Goal: Task Accomplishment & Management: Manage account settings

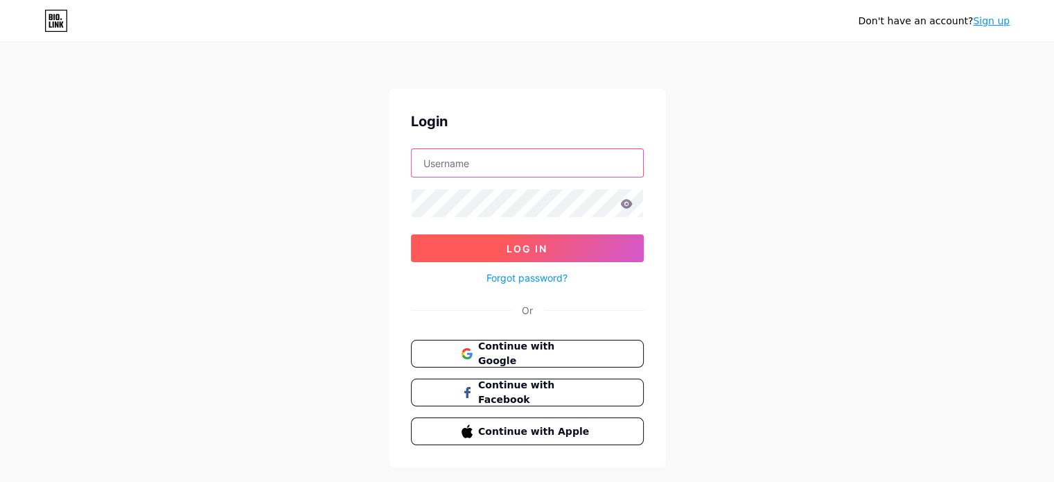
type input "[EMAIL_ADDRESS][DOMAIN_NAME]"
click at [522, 244] on span "Log In" at bounding box center [526, 248] width 41 height 12
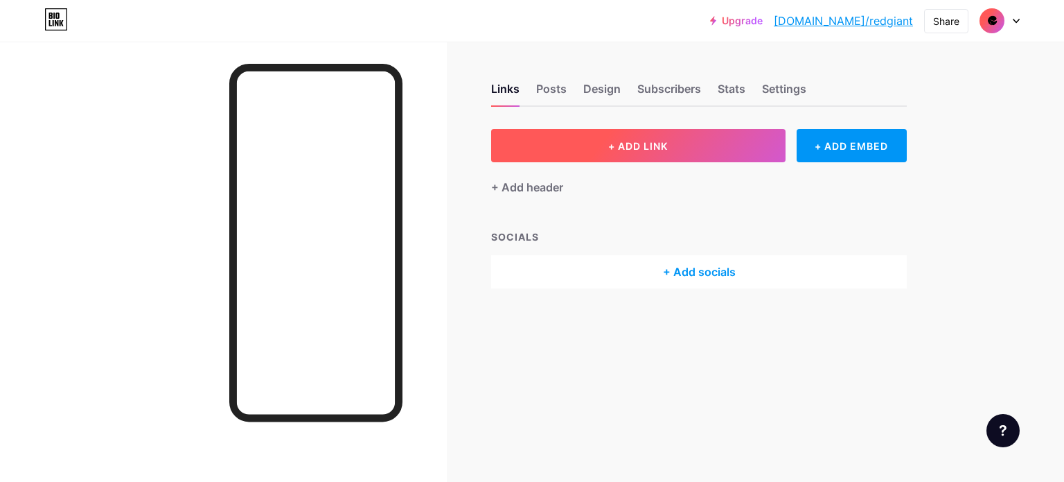
click at [648, 136] on button "+ ADD LINK" at bounding box center [638, 145] width 294 height 33
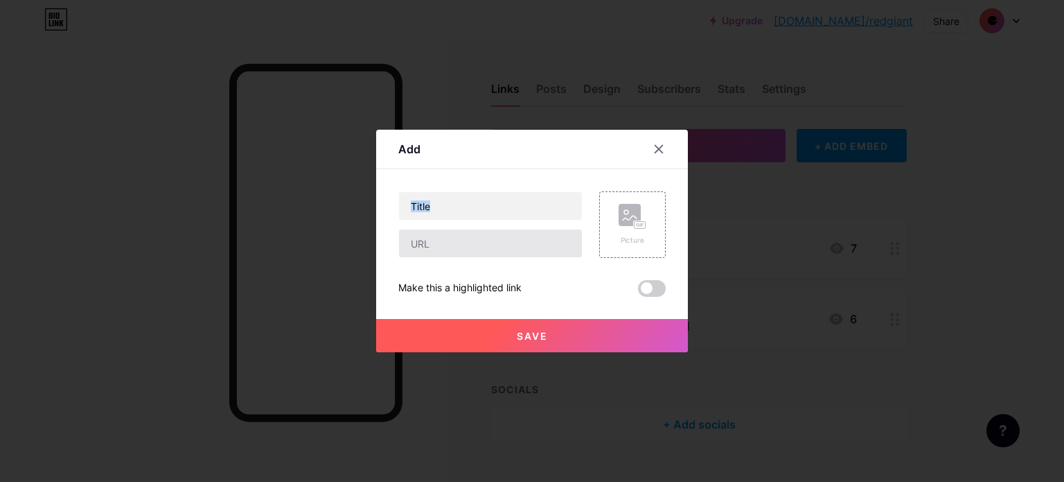
drag, startPoint x: 504, startPoint y: 221, endPoint x: 475, endPoint y: 243, distance: 37.1
click at [475, 243] on div at bounding box center [490, 224] width 184 height 67
drag, startPoint x: 475, startPoint y: 243, endPoint x: 476, endPoint y: 233, distance: 9.8
click at [475, 243] on input "text" at bounding box center [490, 243] width 183 height 28
paste input "[URL][DOMAIN_NAME]"
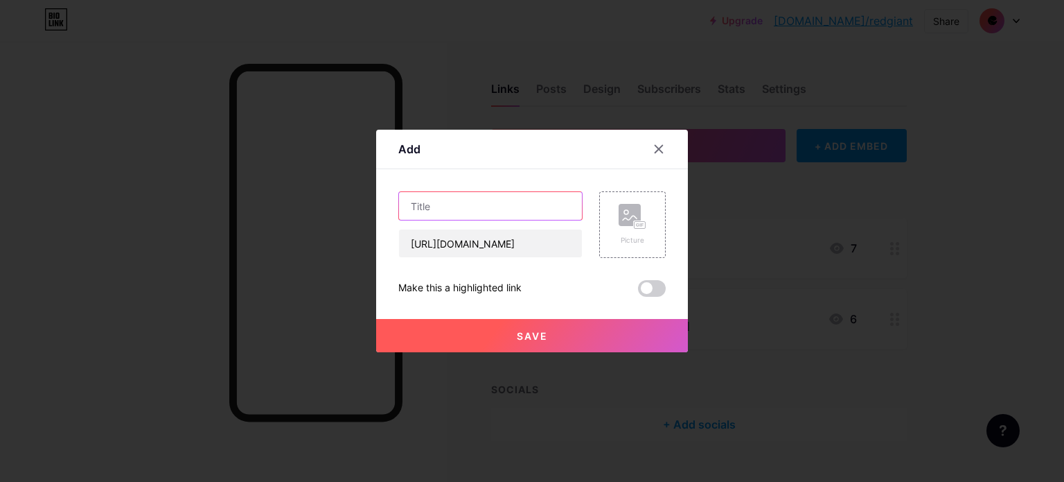
click at [483, 210] on input "text" at bounding box center [490, 206] width 183 height 28
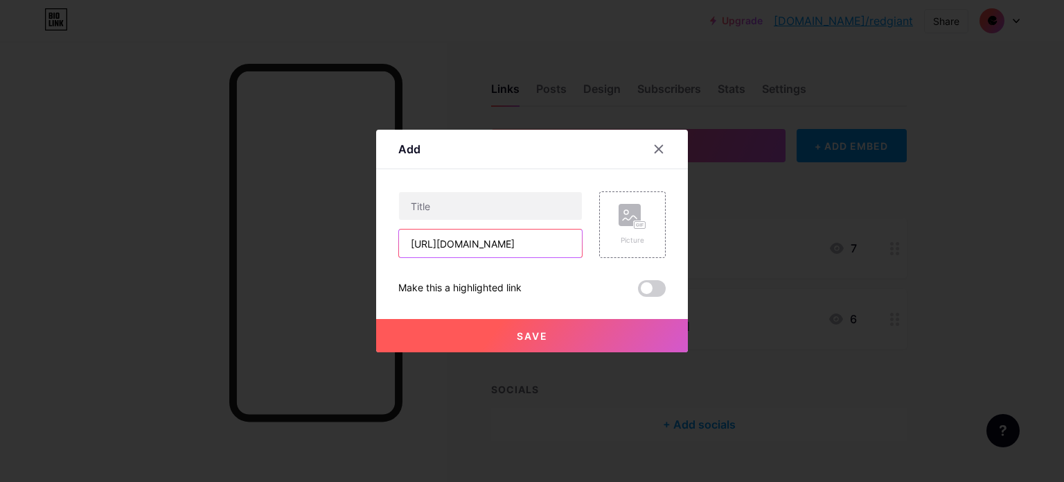
click at [475, 246] on input "[URL][DOMAIN_NAME]" at bounding box center [490, 243] width 183 height 28
paste input "[DOMAIN_NAME][EMAIL_ADDRESS][DOMAIN_NAME]"
type input "[URL][EMAIL_ADDRESS][DOMAIN_NAME][DOMAIN_NAME]"
click at [466, 198] on input "text" at bounding box center [490, 206] width 183 height 28
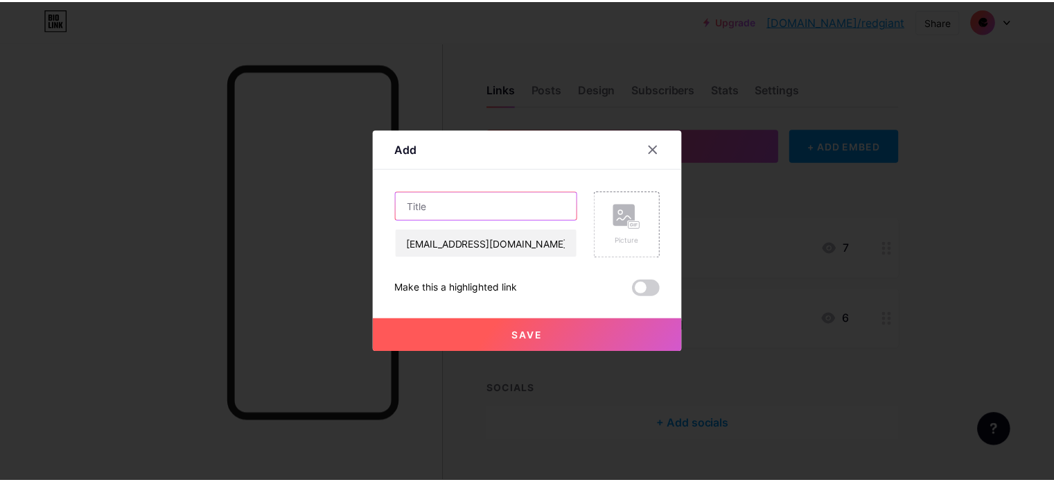
scroll to position [0, 0]
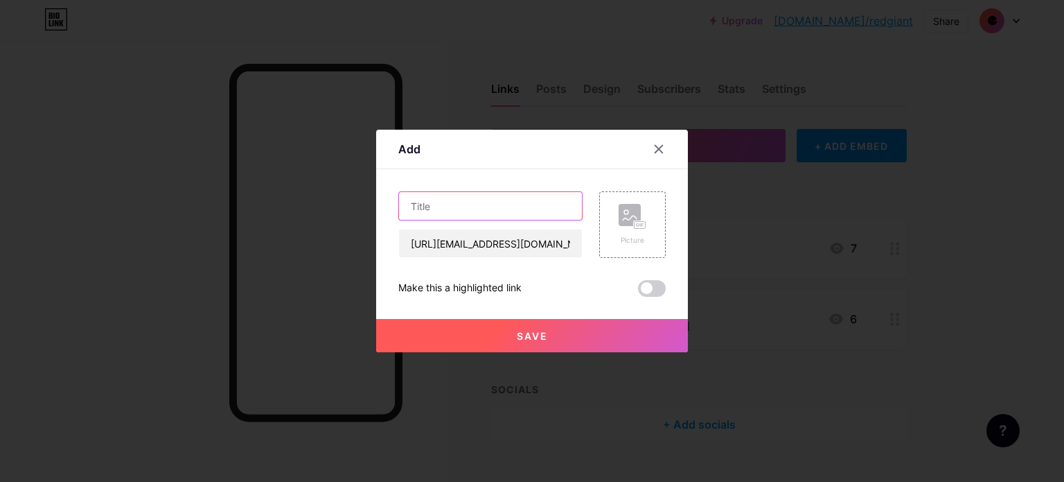
type input "d"
type input "TIKTOK"
click at [552, 323] on button "Save" at bounding box center [532, 335] width 312 height 33
